Goal: Task Accomplishment & Management: Use online tool/utility

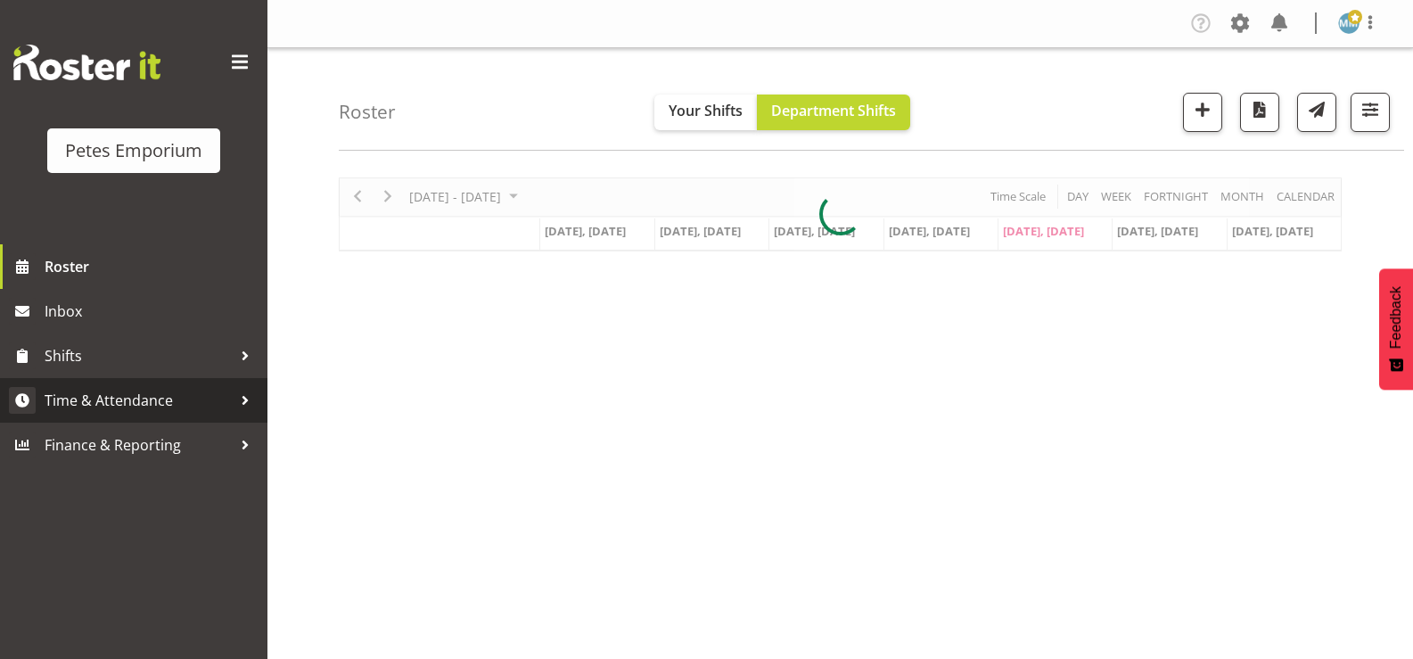
click at [160, 391] on span "Time & Attendance" at bounding box center [138, 400] width 187 height 27
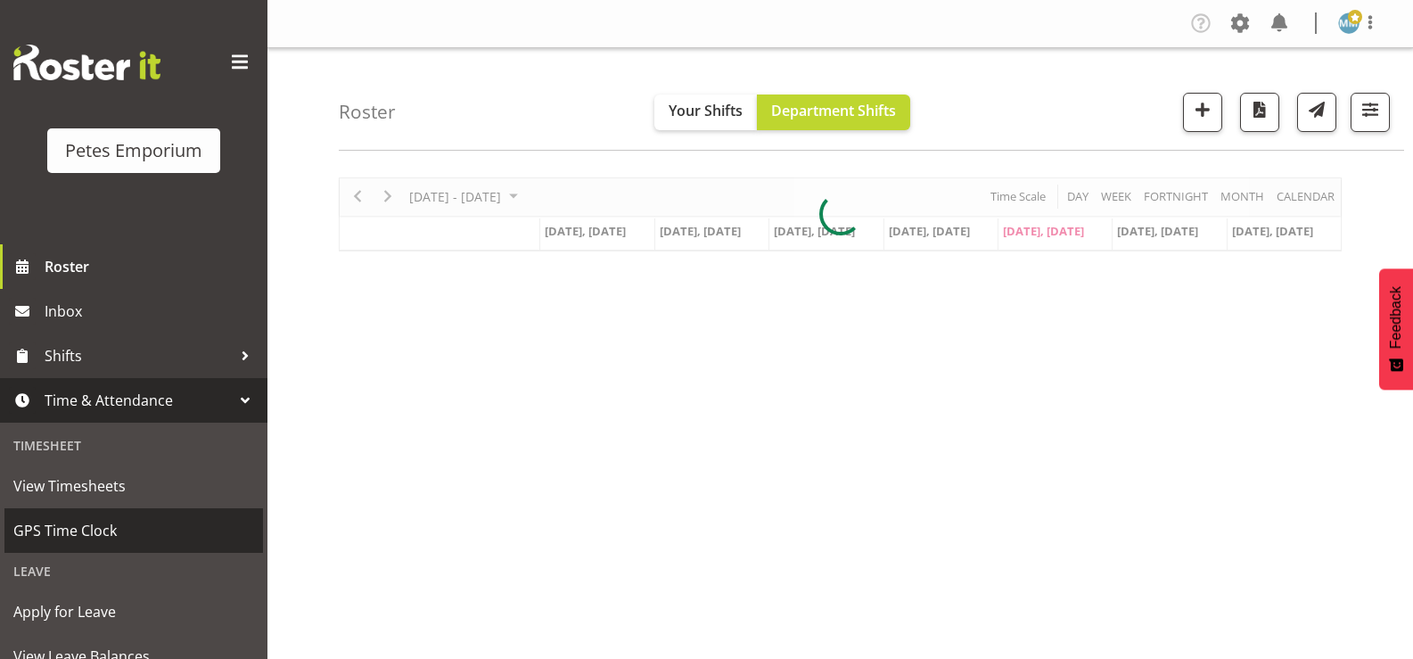
click at [99, 525] on span "GPS Time Clock" at bounding box center [133, 530] width 241 height 27
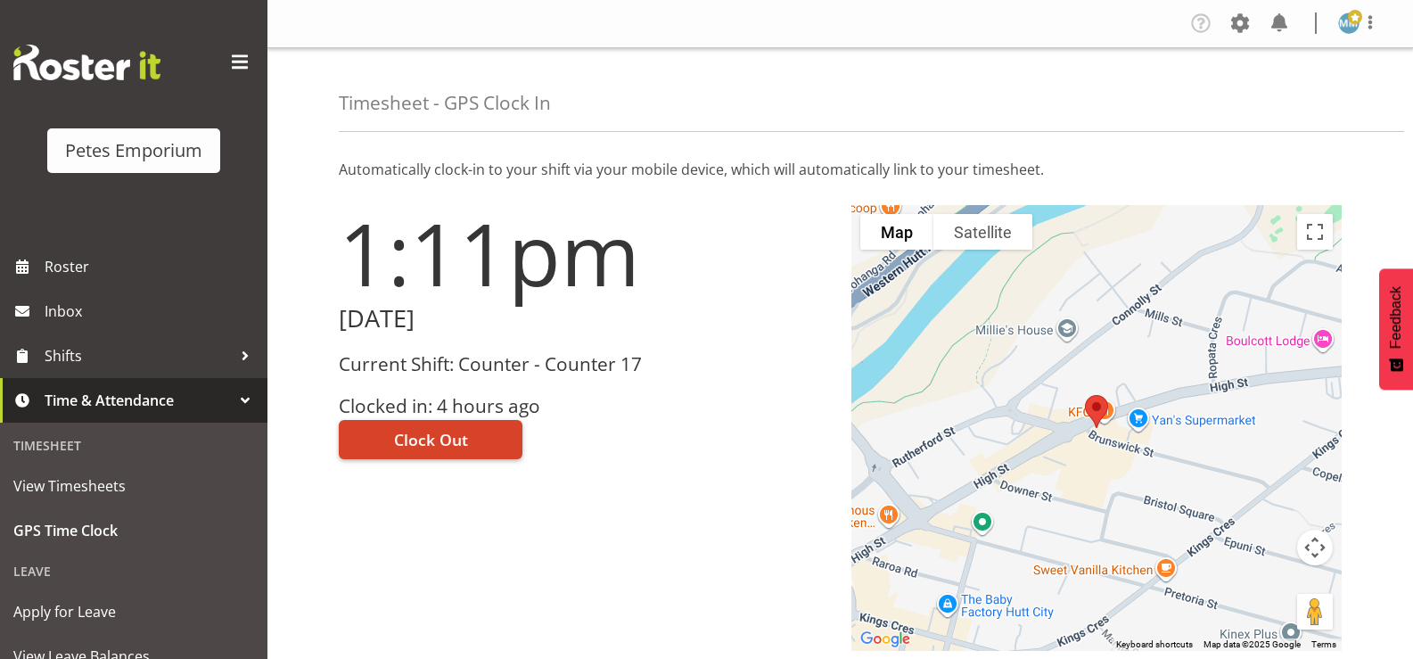
click at [430, 450] on span "Clock Out" at bounding box center [431, 439] width 74 height 23
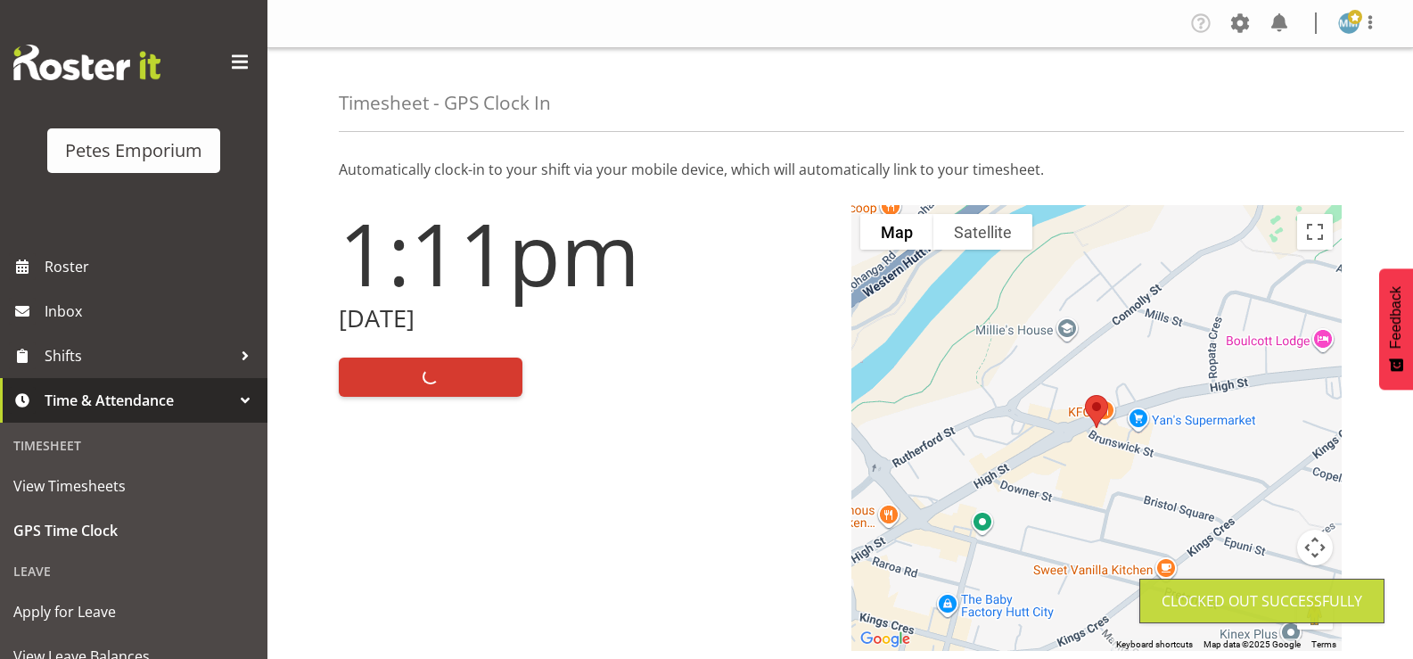
click at [1351, 29] on img at bounding box center [1349, 22] width 21 height 21
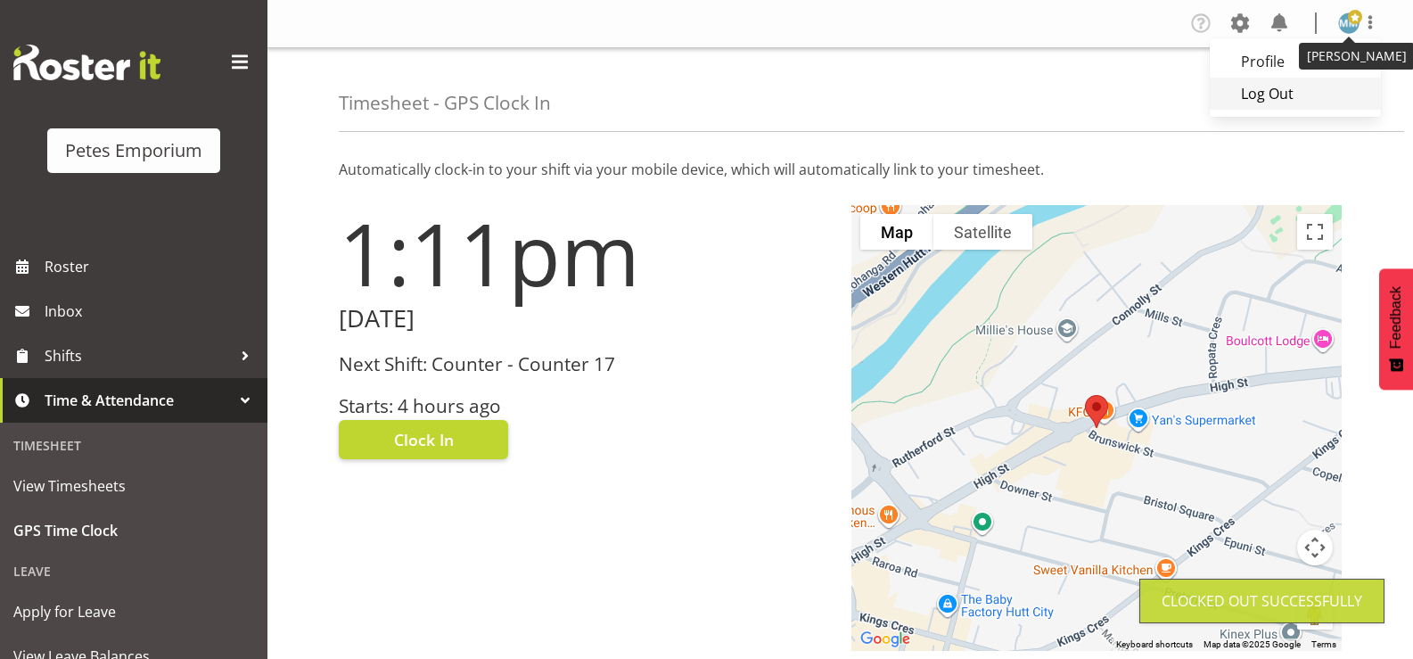
click at [1273, 95] on link "Log Out" at bounding box center [1295, 94] width 171 height 32
